Goal: Task Accomplishment & Management: Complete application form

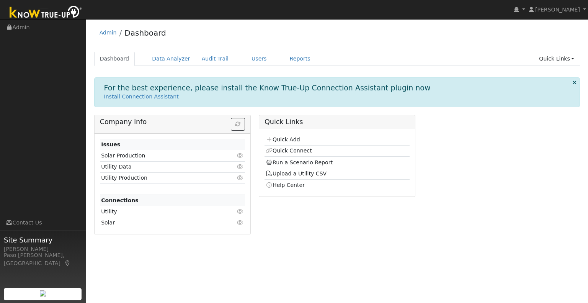
click at [293, 136] on link "Quick Add" at bounding box center [282, 139] width 34 height 6
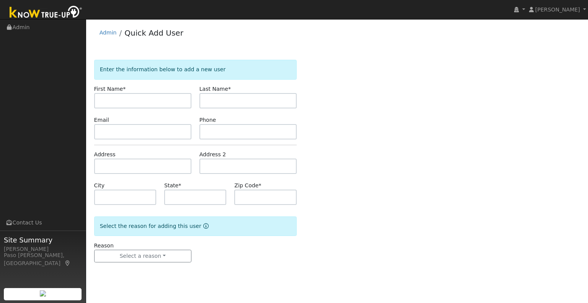
click at [132, 99] on input "text" at bounding box center [142, 100] width 97 height 15
type input "[PERSON_NAME]"
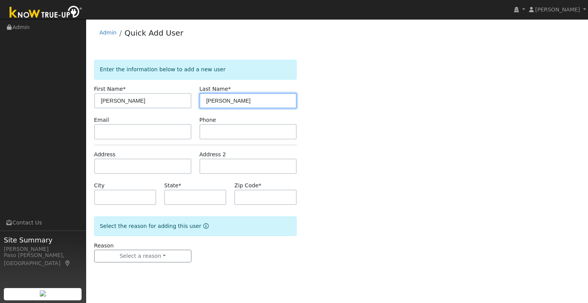
type input "[PERSON_NAME]"
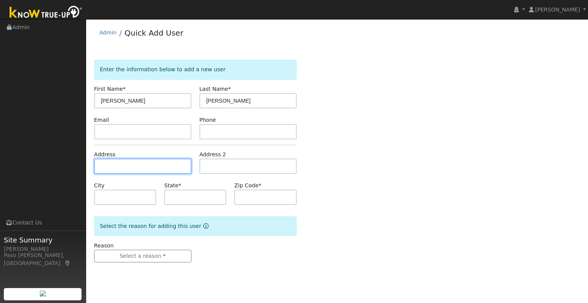
click at [127, 172] on input "text" at bounding box center [142, 165] width 97 height 15
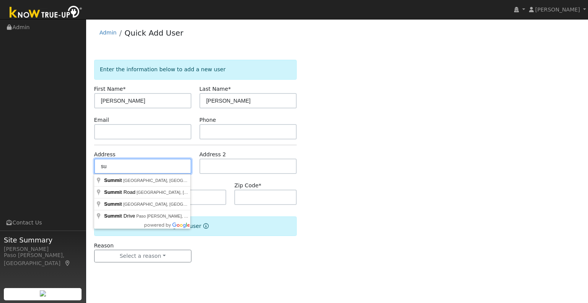
type input "s"
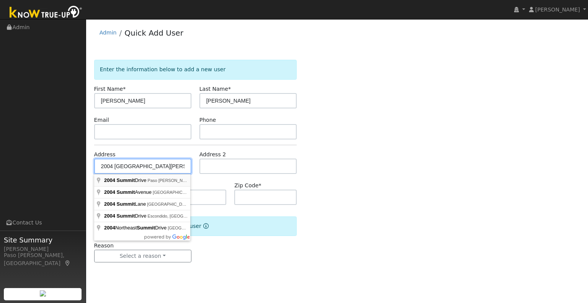
type input "2004 [GEOGRAPHIC_DATA]"
type input "Paso [PERSON_NAME]"
type input "CA"
type input "93446"
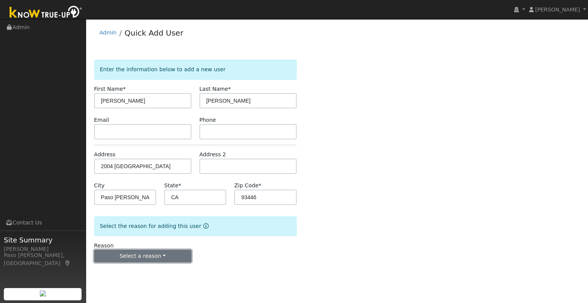
click at [154, 252] on button "Select a reason" at bounding box center [142, 255] width 97 height 13
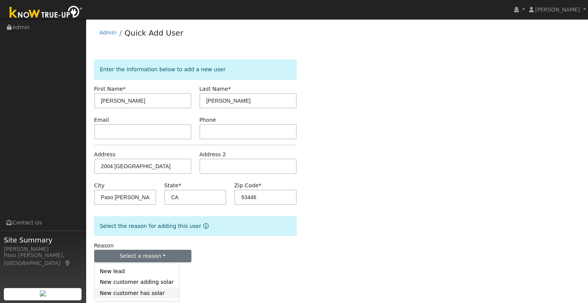
click at [142, 291] on link "New customer has solar" at bounding box center [136, 292] width 85 height 11
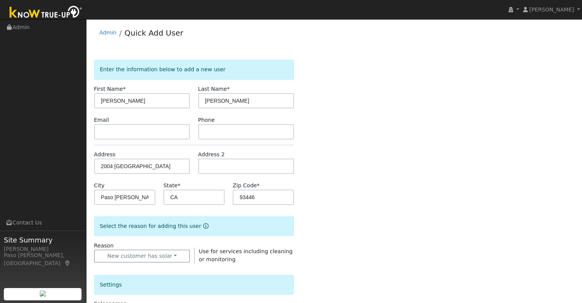
scroll to position [115, 0]
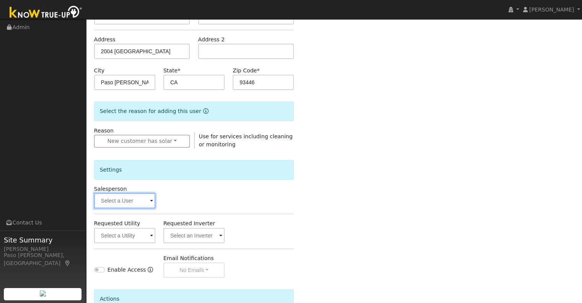
click at [139, 205] on input "text" at bounding box center [124, 200] width 61 height 15
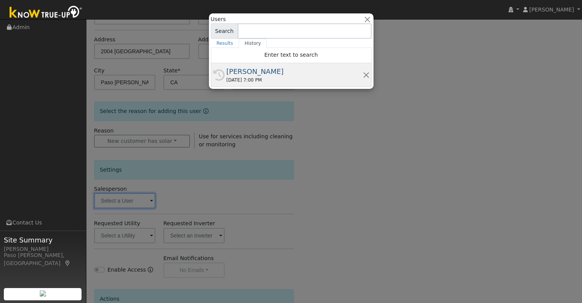
click at [271, 81] on div "09/05/2025 7:00 PM" at bounding box center [294, 80] width 136 height 7
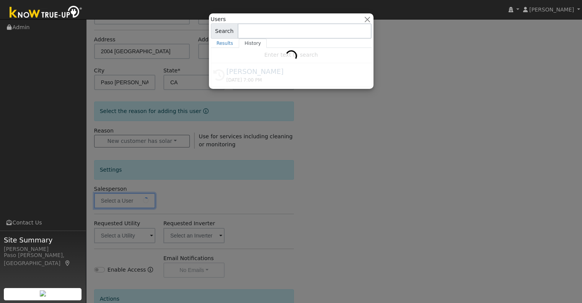
type input "[PERSON_NAME]"
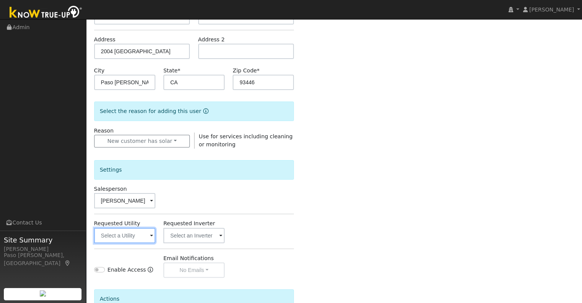
click at [129, 233] on input "text" at bounding box center [124, 235] width 61 height 15
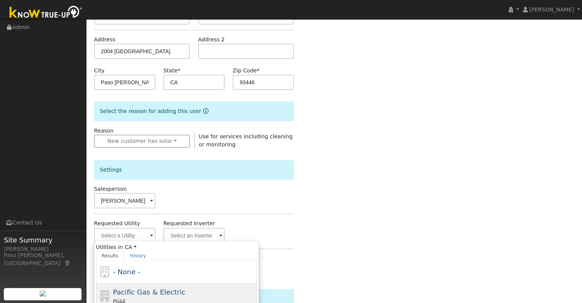
click at [132, 295] on div "Pacific Gas & Electric PG&E" at bounding box center [184, 296] width 142 height 18
type input "Pacific Gas & Electric"
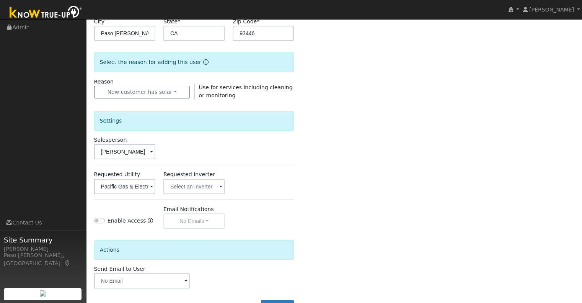
scroll to position [192, 0]
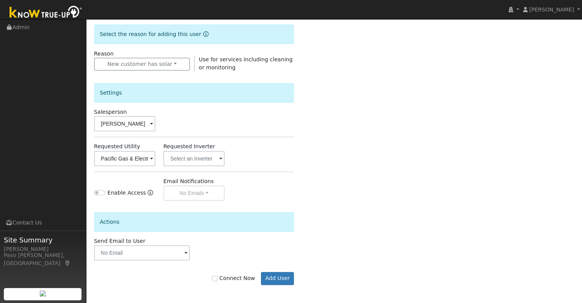
click at [227, 276] on label "Connect Now" at bounding box center [233, 278] width 43 height 8
click at [217, 276] on input "Connect Now" at bounding box center [214, 277] width 5 height 5
checkbox input "true"
click at [285, 276] on button "Add User" at bounding box center [277, 278] width 33 height 13
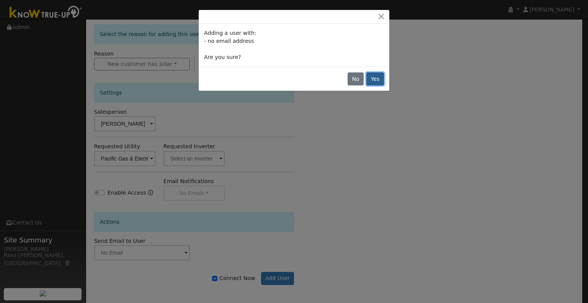
click at [378, 80] on button "Yes" at bounding box center [375, 78] width 18 height 13
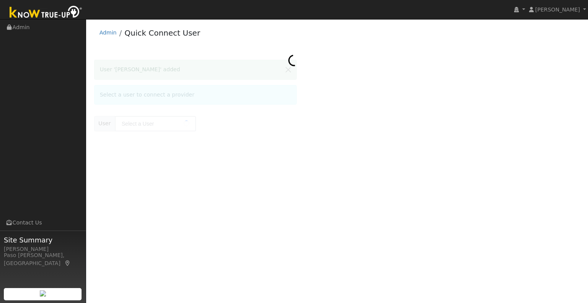
type input "David Lambert"
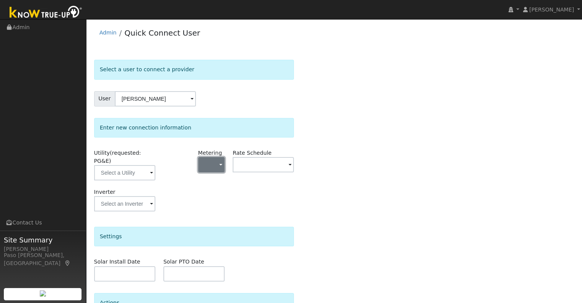
click at [217, 165] on button "button" at bounding box center [211, 164] width 27 height 15
click at [217, 192] on link "NEM" at bounding box center [225, 191] width 53 height 11
click at [246, 166] on input "text" at bounding box center [263, 164] width 61 height 15
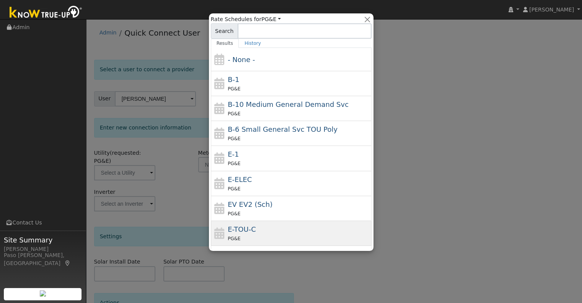
click at [251, 225] on span "E-TOU-C" at bounding box center [242, 229] width 28 height 8
type input "E-TOU-C"
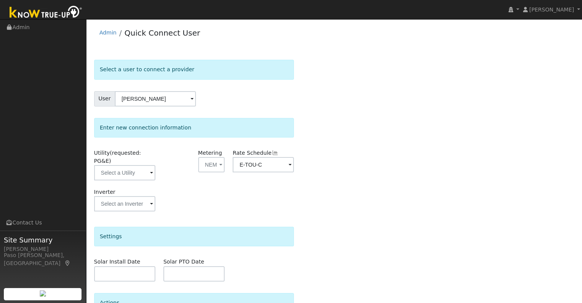
click at [362, 212] on div "Select a user to connect a provider User David Lambert Account Default Account …" at bounding box center [334, 217] width 480 height 315
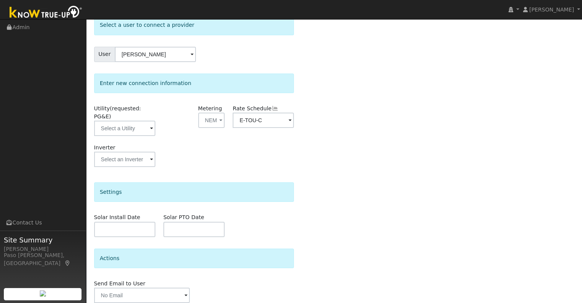
scroll to position [67, 0]
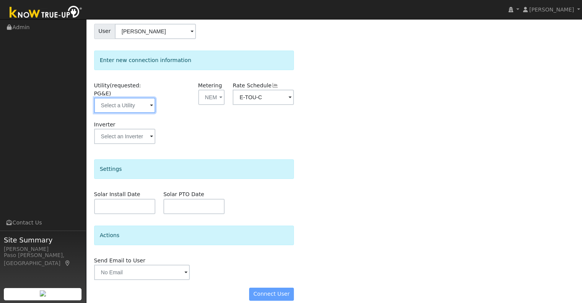
click at [142, 98] on input "text" at bounding box center [124, 105] width 61 height 15
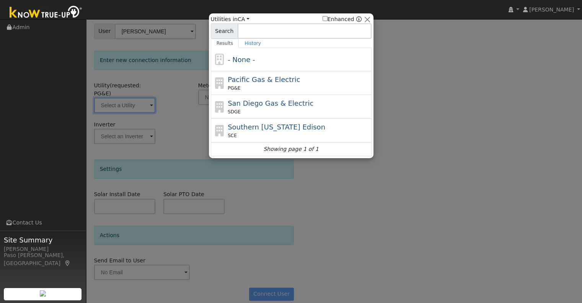
drag, startPoint x: 235, startPoint y: 82, endPoint x: 233, endPoint y: 96, distance: 14.0
click at [235, 83] on span "Pacific Gas & Electric" at bounding box center [264, 79] width 72 height 8
type input "PG&E"
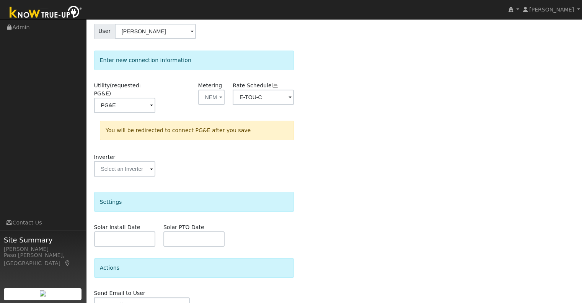
scroll to position [99, 0]
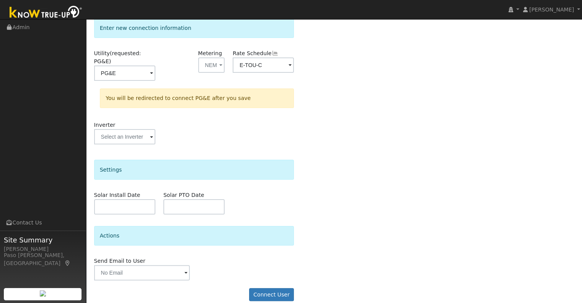
click at [264, 278] on form "Select a user to connect a provider User [PERSON_NAME] Account Default Account …" at bounding box center [194, 134] width 200 height 348
click at [266, 288] on button "Connect User" at bounding box center [271, 294] width 45 height 13
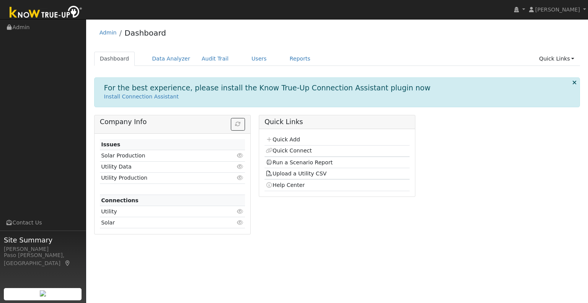
click at [291, 154] on td "Quick Connect" at bounding box center [336, 150] width 145 height 11
click at [301, 147] on link "Quick Connect" at bounding box center [288, 150] width 46 height 6
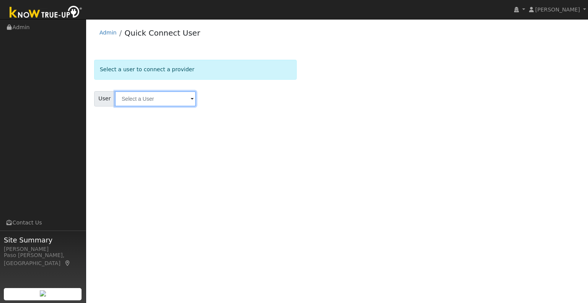
click at [165, 94] on input "text" at bounding box center [155, 98] width 81 height 15
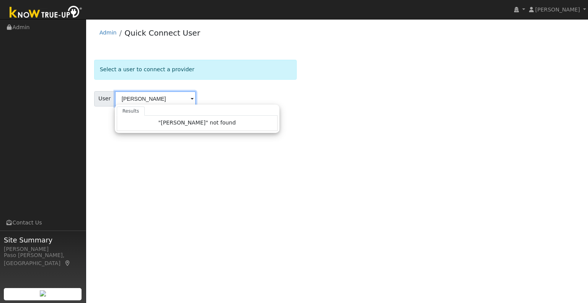
type input "[PERSON_NAME]"
click at [202, 82] on form "Select a user to connect a provider User [PERSON_NAME] Results "[PERSON_NAME]" …" at bounding box center [195, 92] width 202 height 65
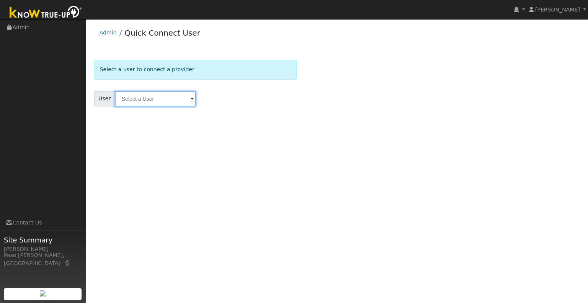
click at [157, 92] on input "text" at bounding box center [155, 98] width 81 height 15
type input "l"
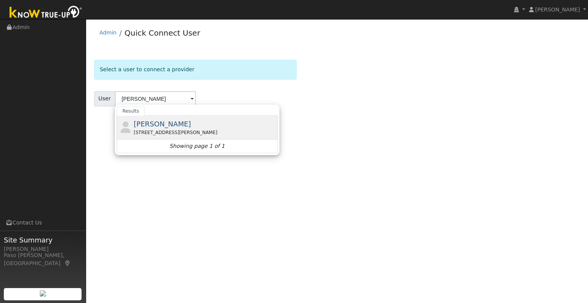
click at [171, 128] on div "David Lambert 2004 Summit Drive, Paso Robles, CA 93446" at bounding box center [205, 127] width 142 height 17
type input "[PERSON_NAME]"
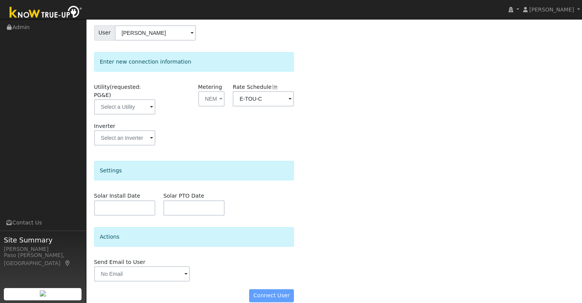
scroll to position [67, 0]
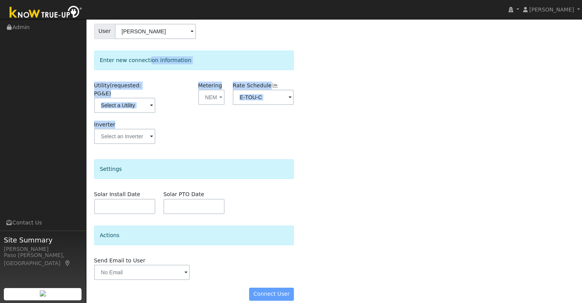
drag, startPoint x: 138, startPoint y: 74, endPoint x: 132, endPoint y: 136, distance: 62.4
click at [130, 125] on div "Enter new connection information Utility (requested: PG&E) Metering NEM - None …" at bounding box center [194, 100] width 200 height 101
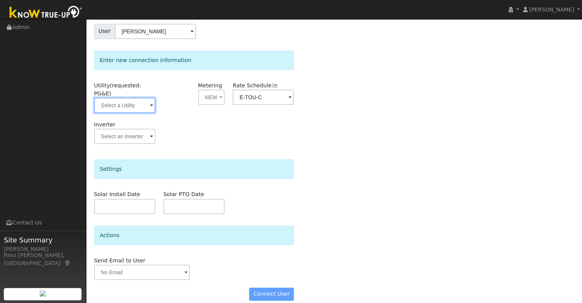
click at [154, 98] on input "text" at bounding box center [124, 105] width 61 height 15
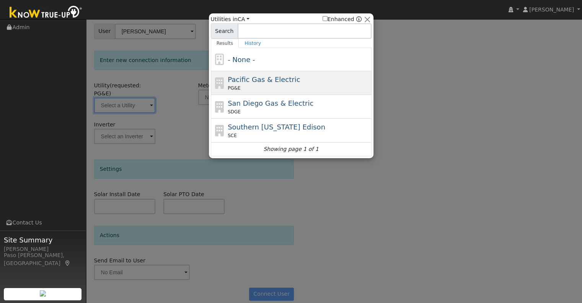
click at [283, 83] on span "Pacific Gas & Electric" at bounding box center [264, 79] width 72 height 8
type input "PG&E"
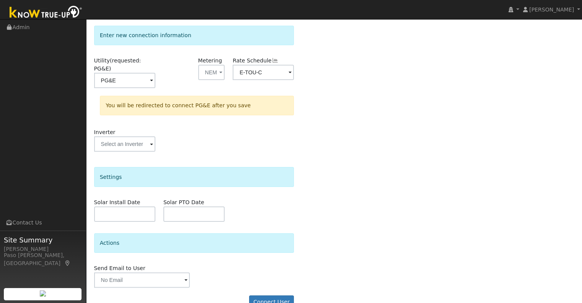
scroll to position [99, 0]
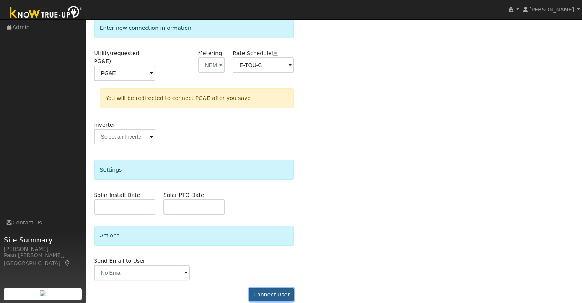
click at [275, 288] on button "Connect User" at bounding box center [271, 294] width 45 height 13
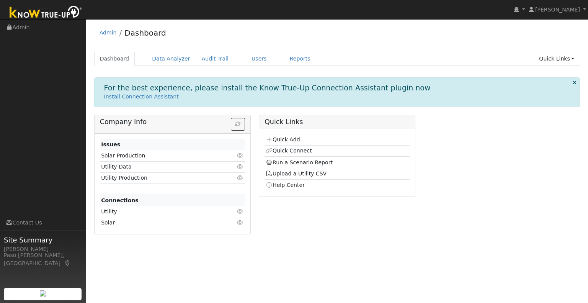
click at [298, 150] on link "Quick Connect" at bounding box center [288, 150] width 46 height 6
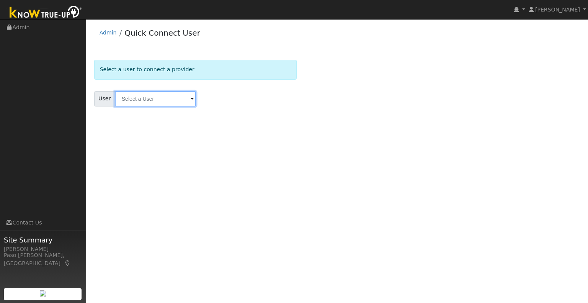
click at [144, 98] on input "text" at bounding box center [155, 98] width 81 height 15
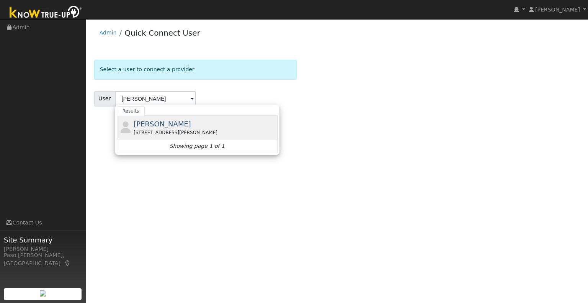
click at [168, 129] on div "[STREET_ADDRESS][PERSON_NAME]" at bounding box center [205, 132] width 142 height 7
type input "[PERSON_NAME]"
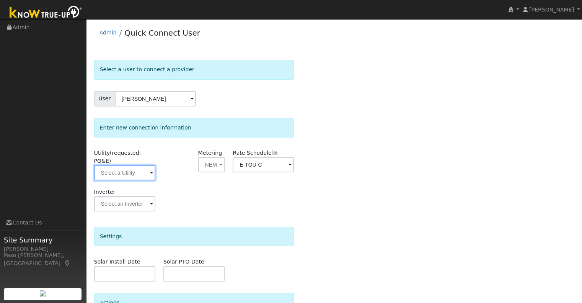
click at [140, 165] on input "text" at bounding box center [124, 172] width 61 height 15
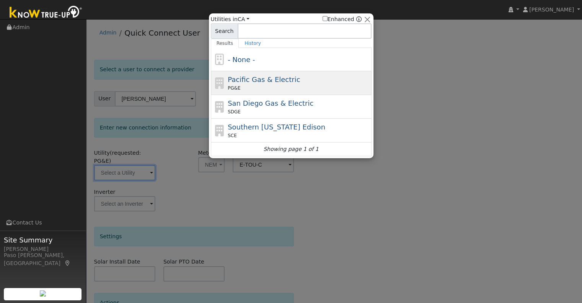
click at [245, 86] on div "PG&E" at bounding box center [299, 88] width 142 height 7
type input "PG&E"
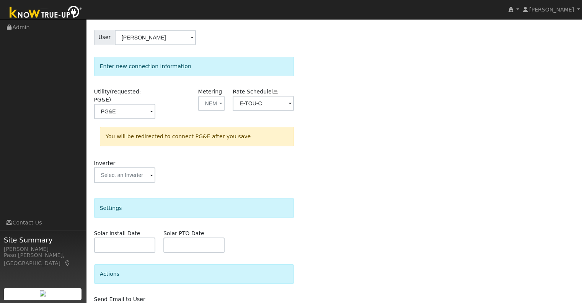
scroll to position [99, 0]
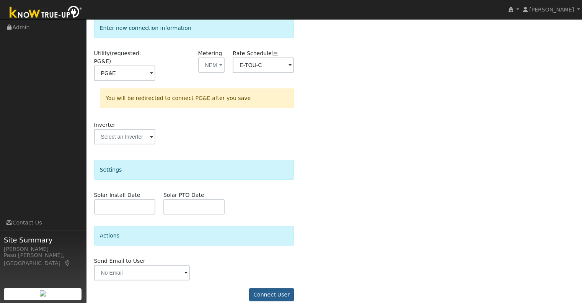
click at [267, 278] on form "Select a user to connect a provider User [PERSON_NAME] Account Default Account …" at bounding box center [194, 134] width 200 height 348
click at [271, 289] on button "Connect User" at bounding box center [271, 294] width 45 height 13
